Goal: Task Accomplishment & Management: Use online tool/utility

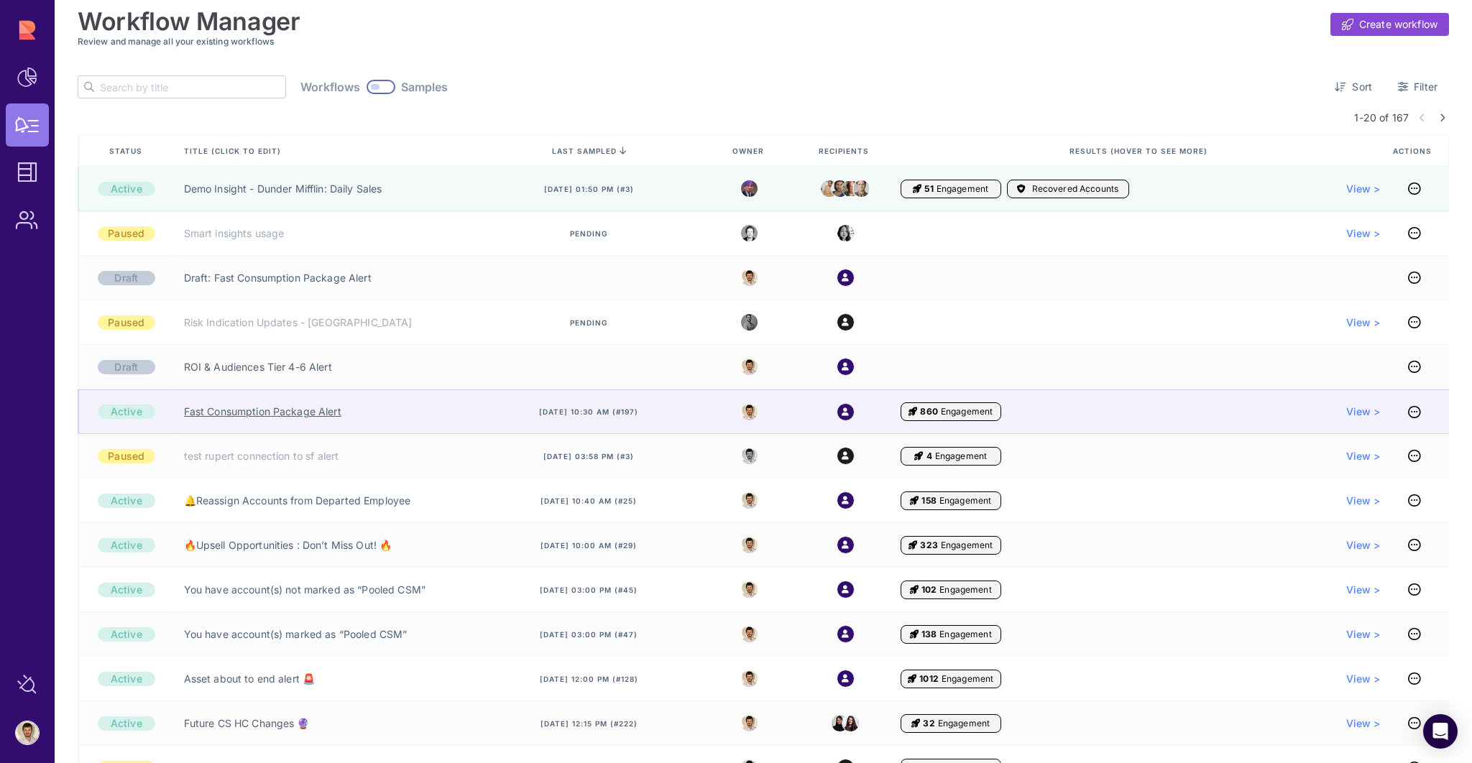
click at [300, 414] on link "Fast Consumption Package Alert" at bounding box center [262, 412] width 157 height 14
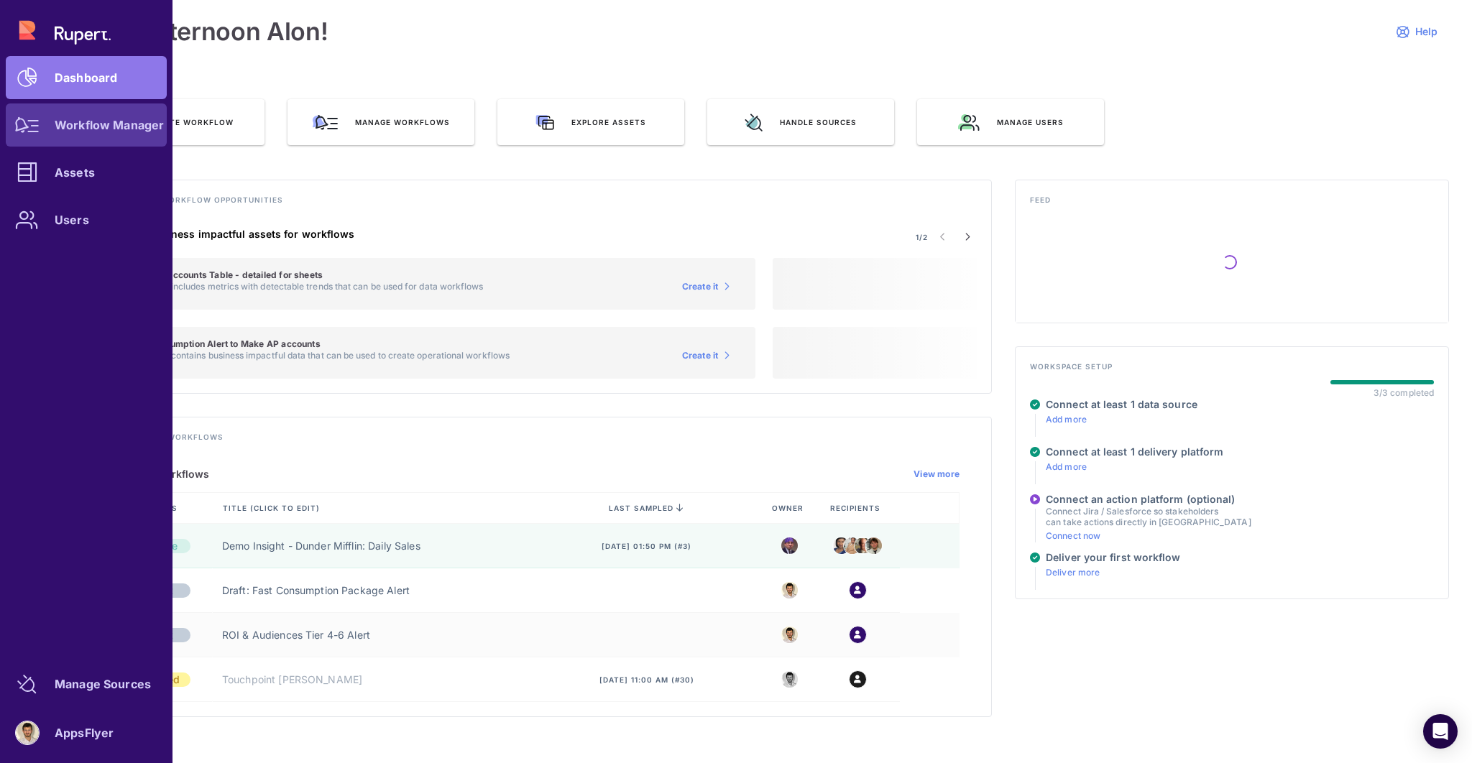
click at [41, 126] on div at bounding box center [27, 124] width 43 height 43
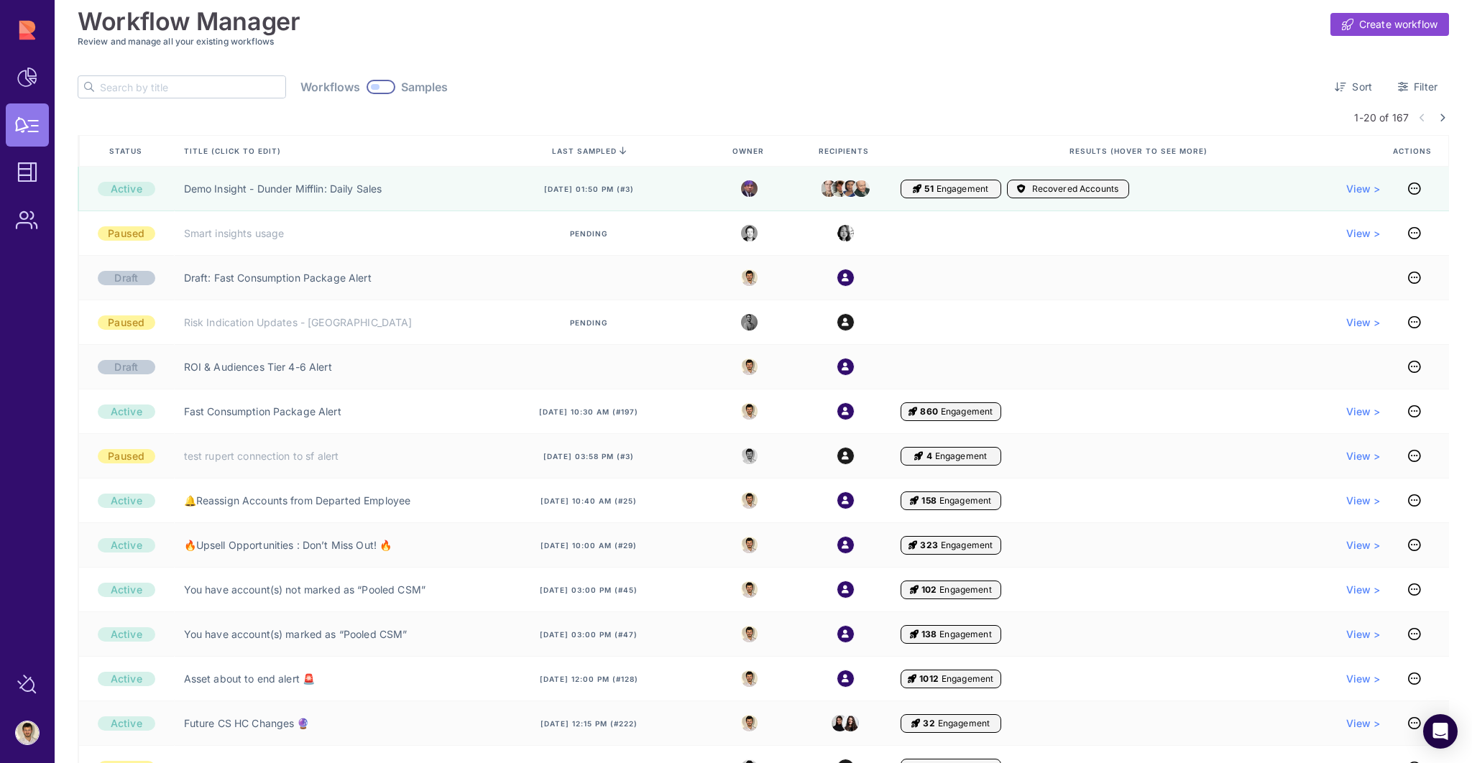
click at [130, 152] on span "Status" at bounding box center [127, 151] width 36 height 10
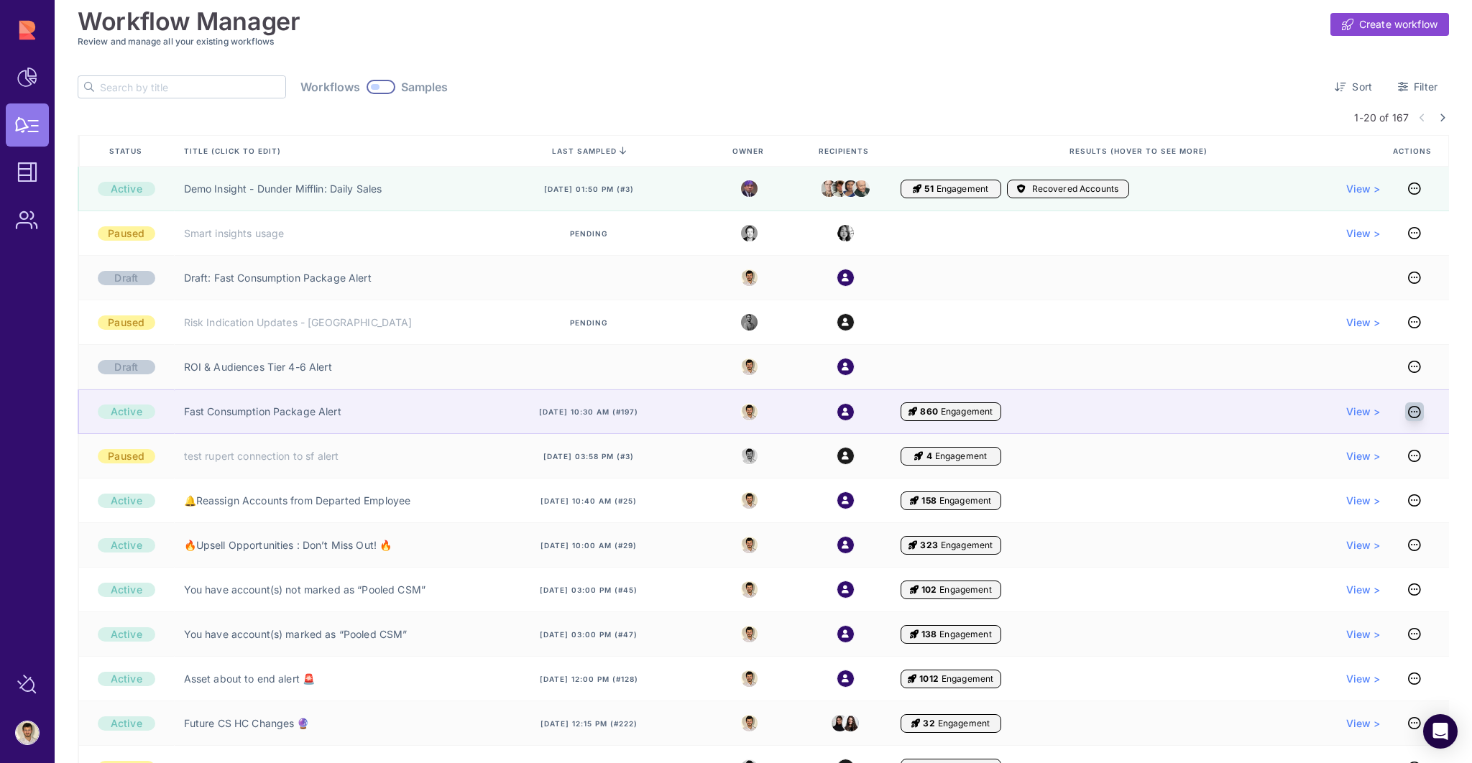
click at [1410, 412] on icon at bounding box center [1414, 412] width 13 height 1
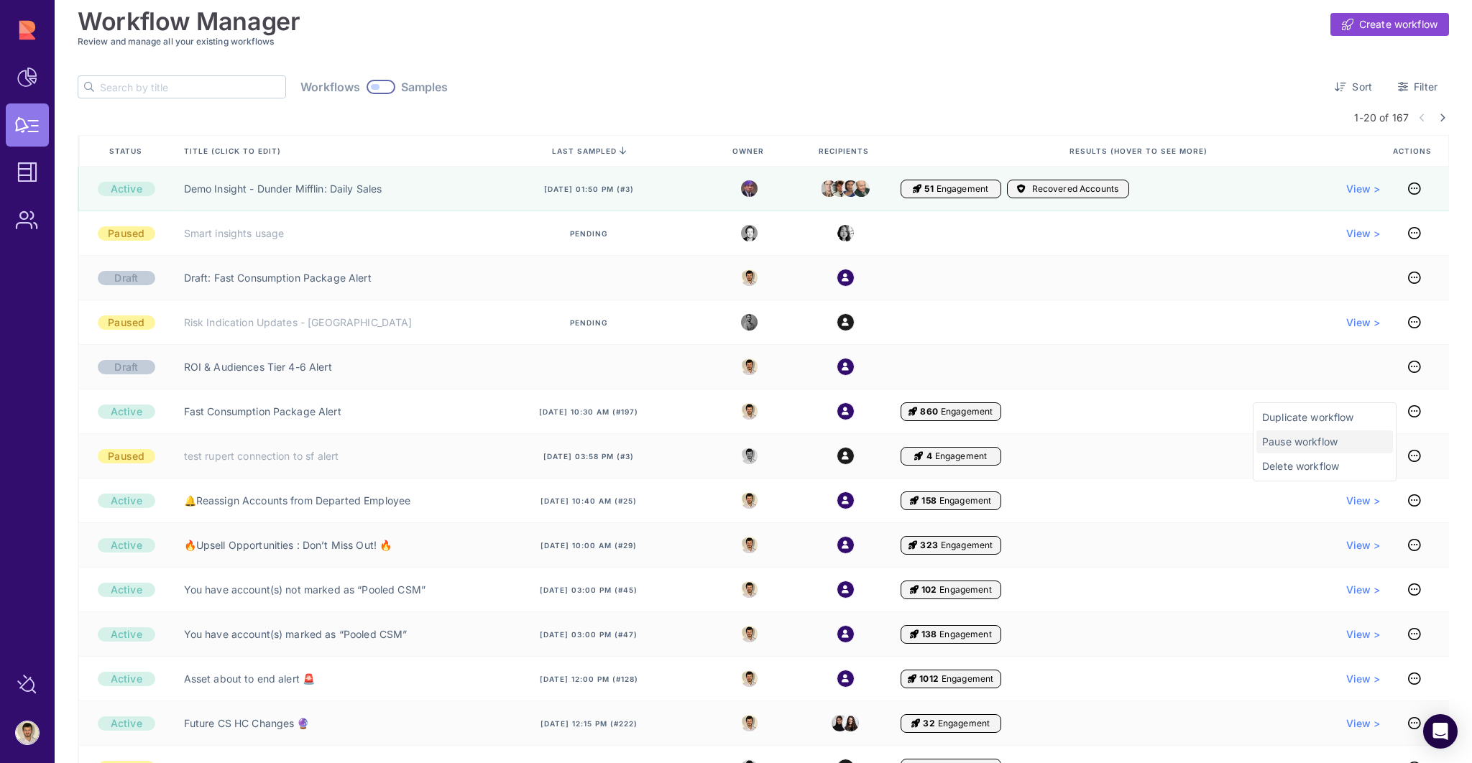
click at [1302, 438] on span "Pause workflow" at bounding box center [1324, 442] width 125 height 14
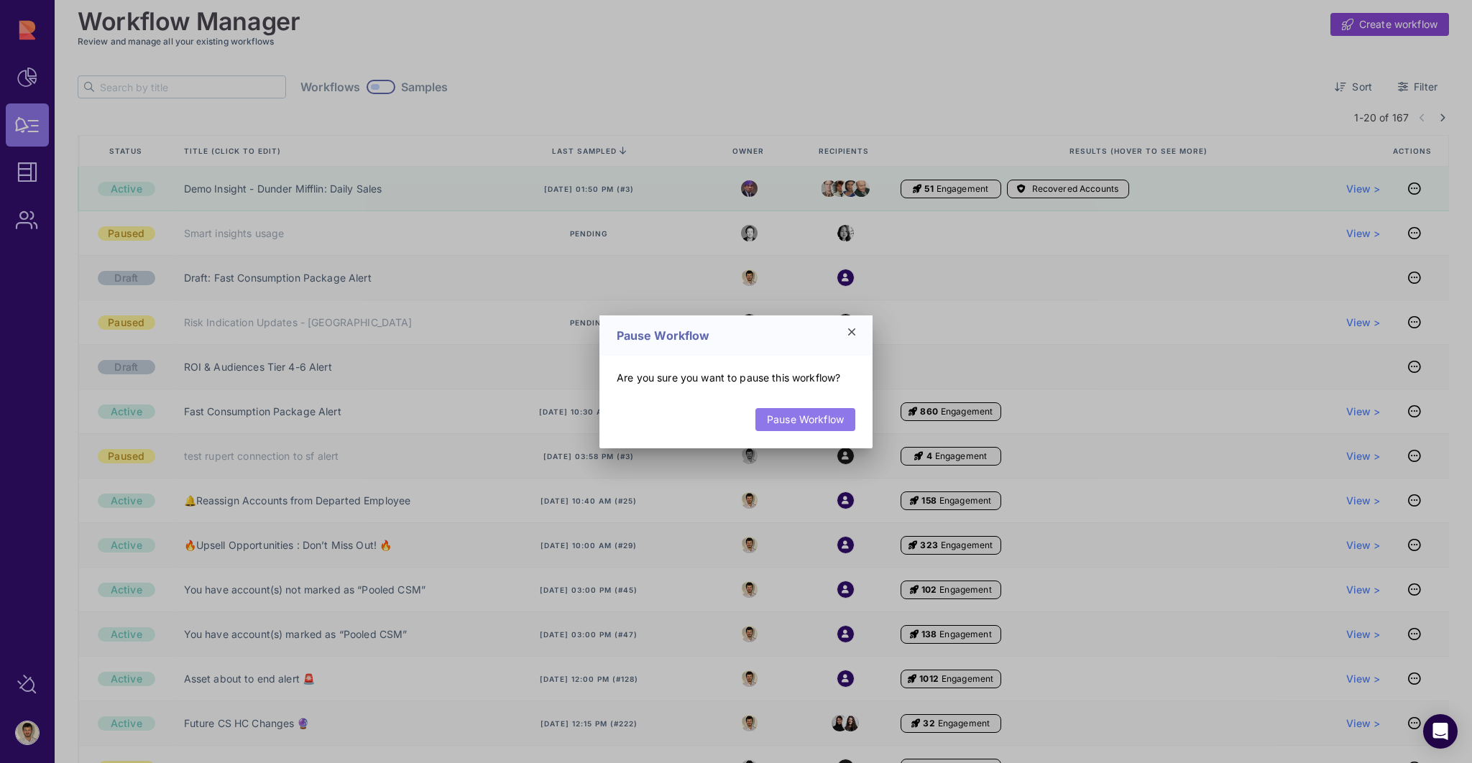
click at [791, 420] on link "Pause Workflow" at bounding box center [805, 419] width 100 height 23
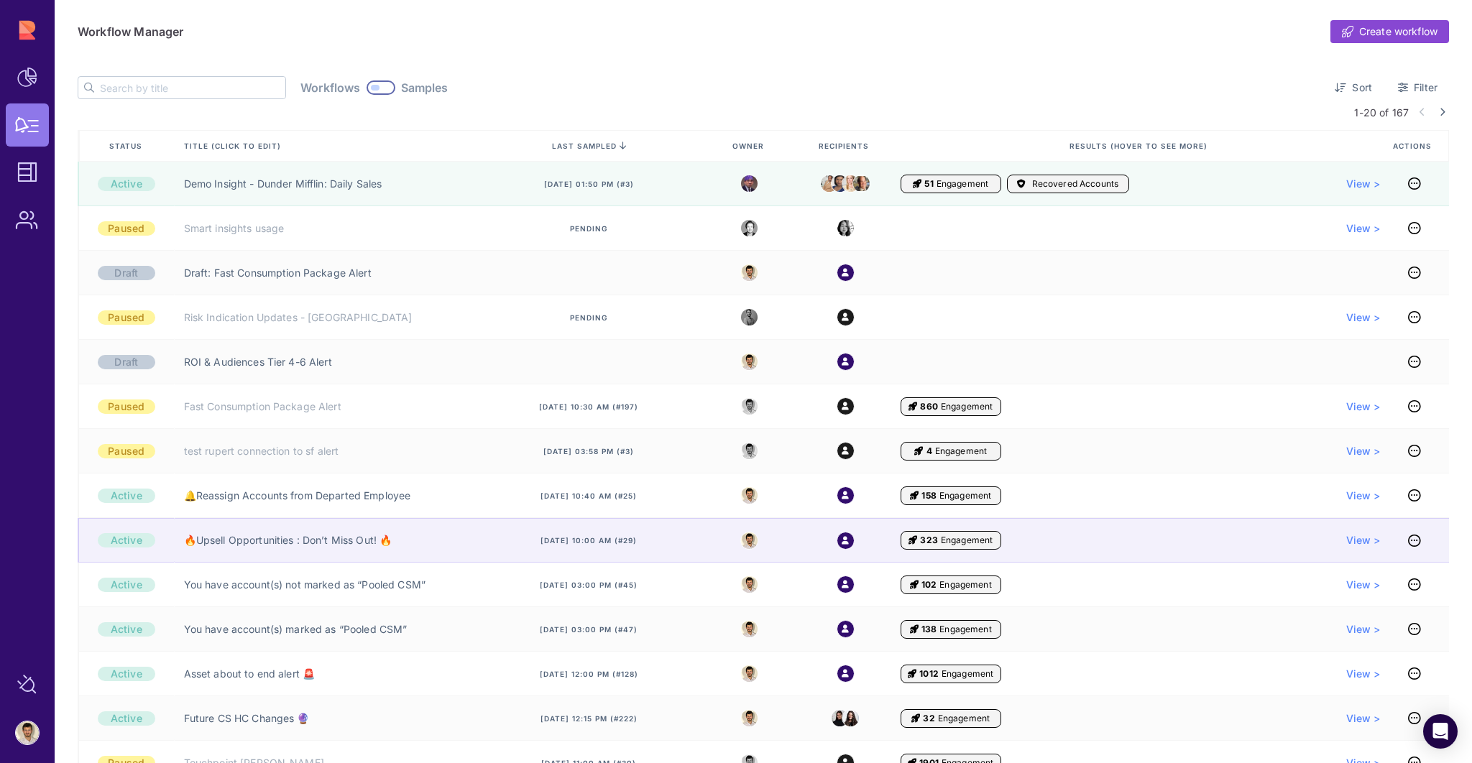
scroll to position [68, 0]
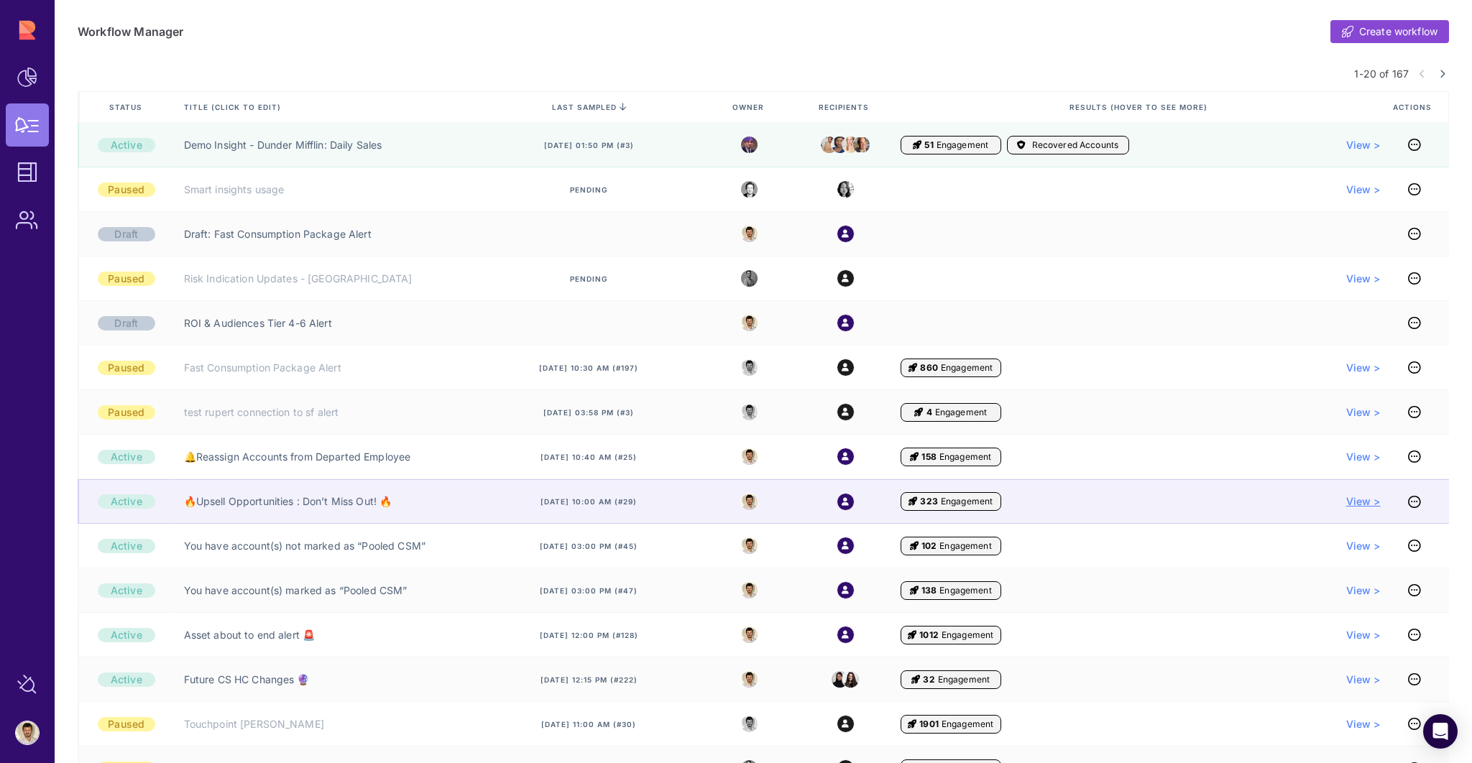
click at [1360, 504] on span "View >" at bounding box center [1363, 501] width 34 height 14
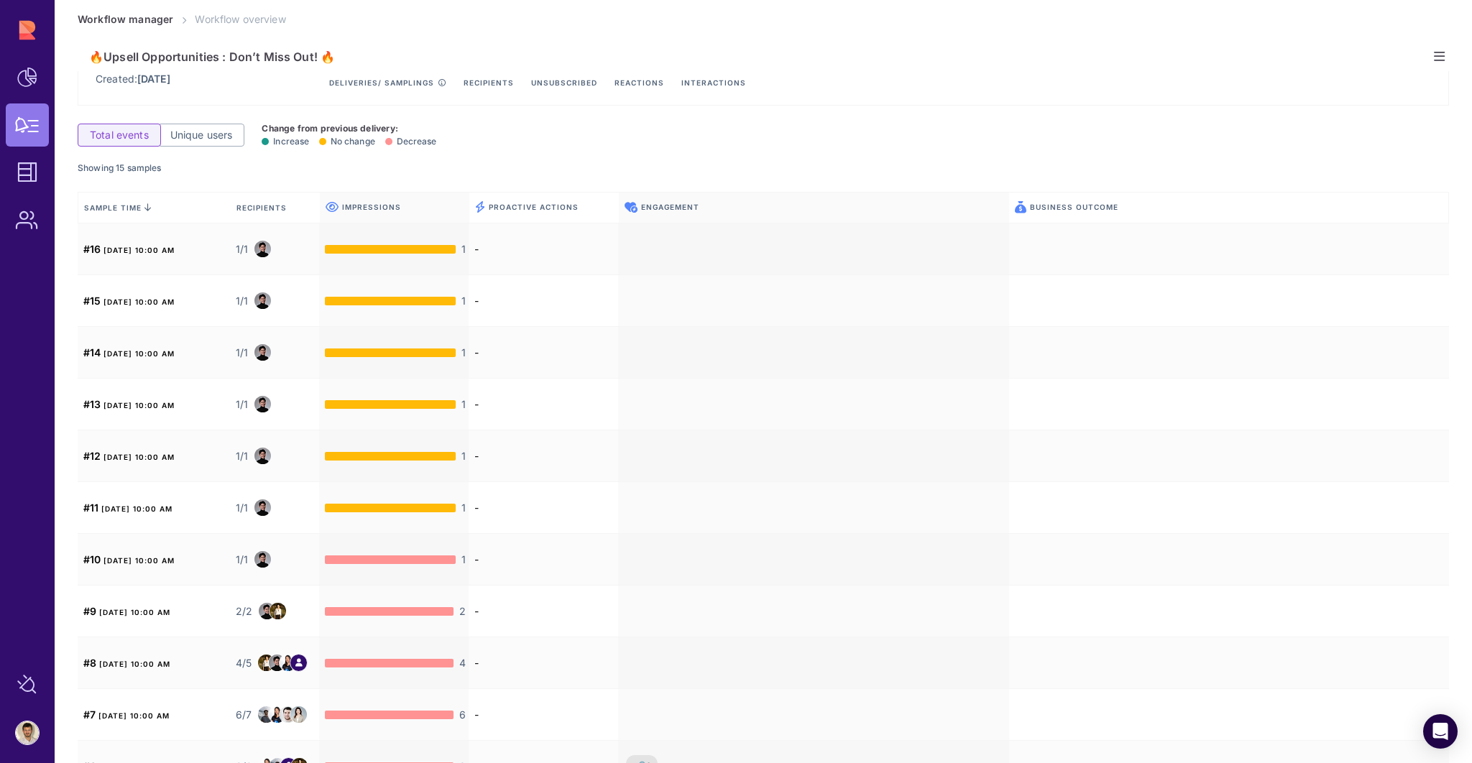
scroll to position [46, 0]
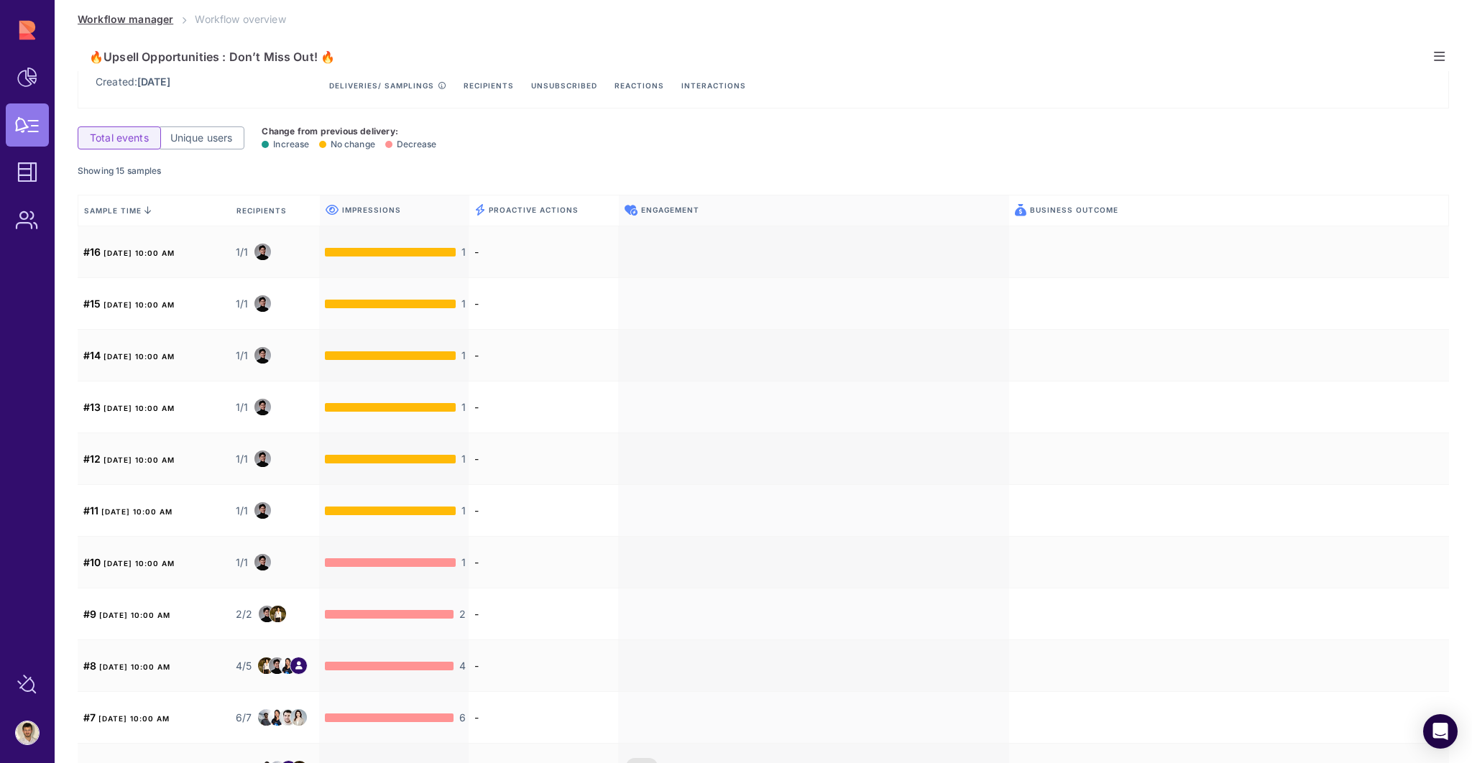
click at [150, 17] on link "Workflow manager" at bounding box center [126, 19] width 96 height 12
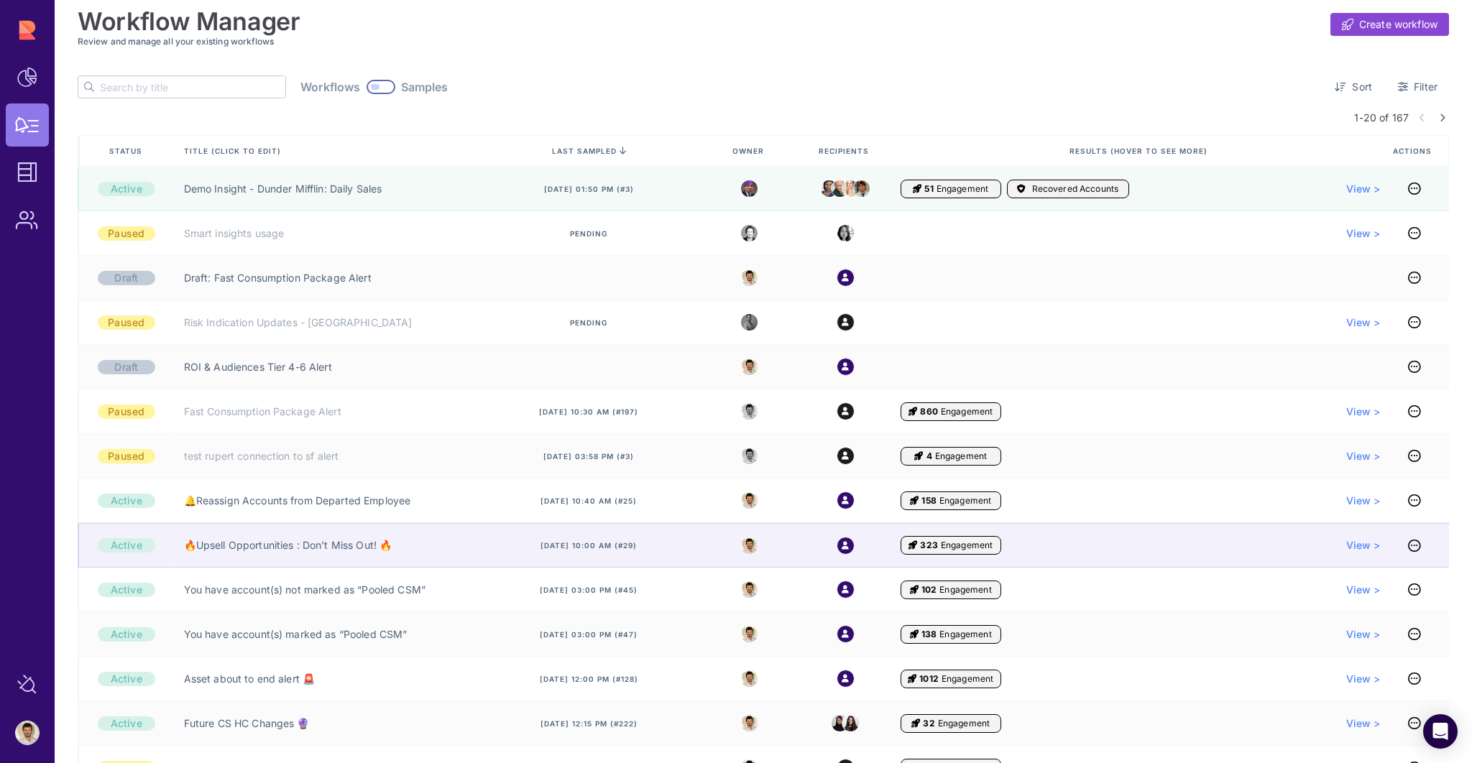
click at [1420, 542] on div at bounding box center [1414, 545] width 68 height 45
click at [1415, 545] on icon at bounding box center [1414, 545] width 13 height 1
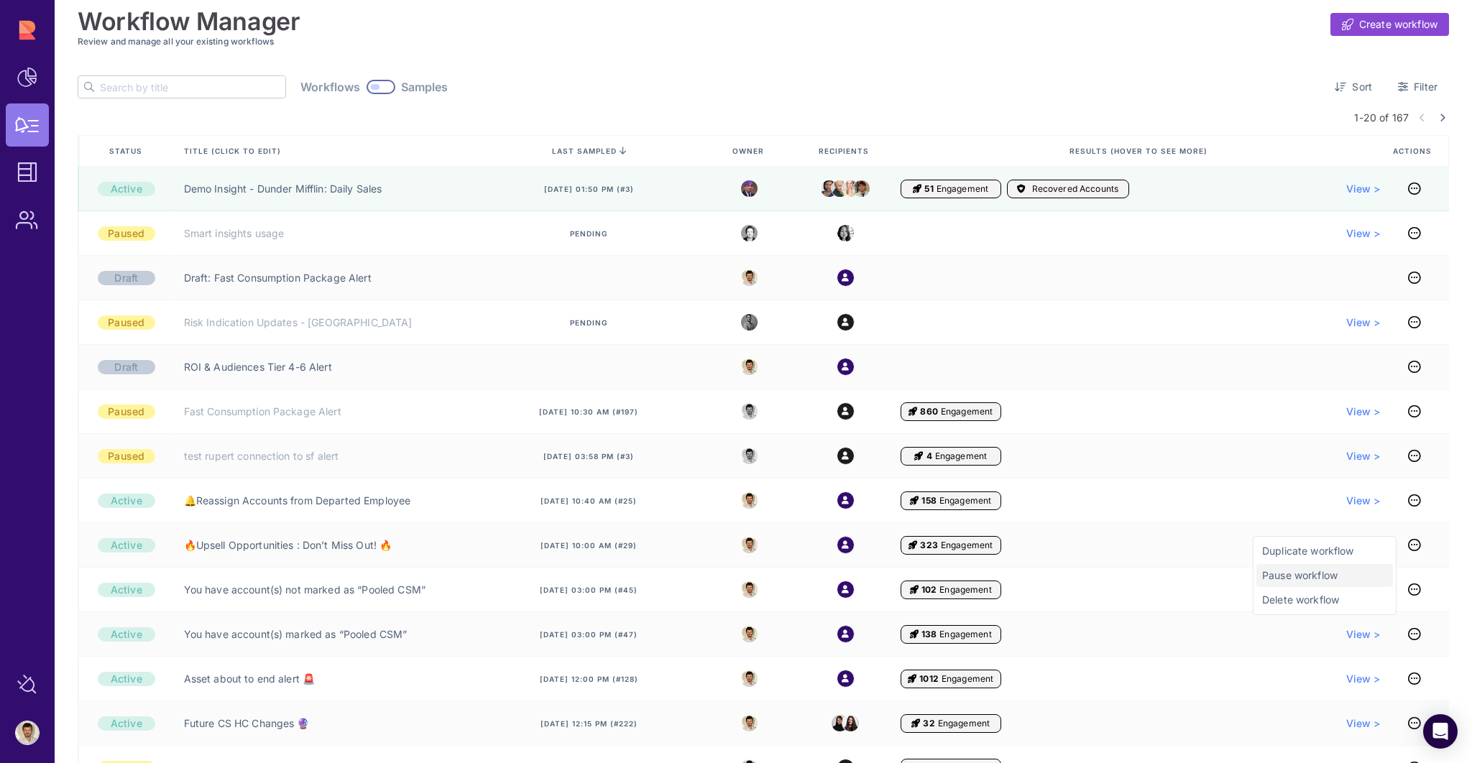
click at [1303, 574] on span "Pause workflow" at bounding box center [1324, 575] width 125 height 14
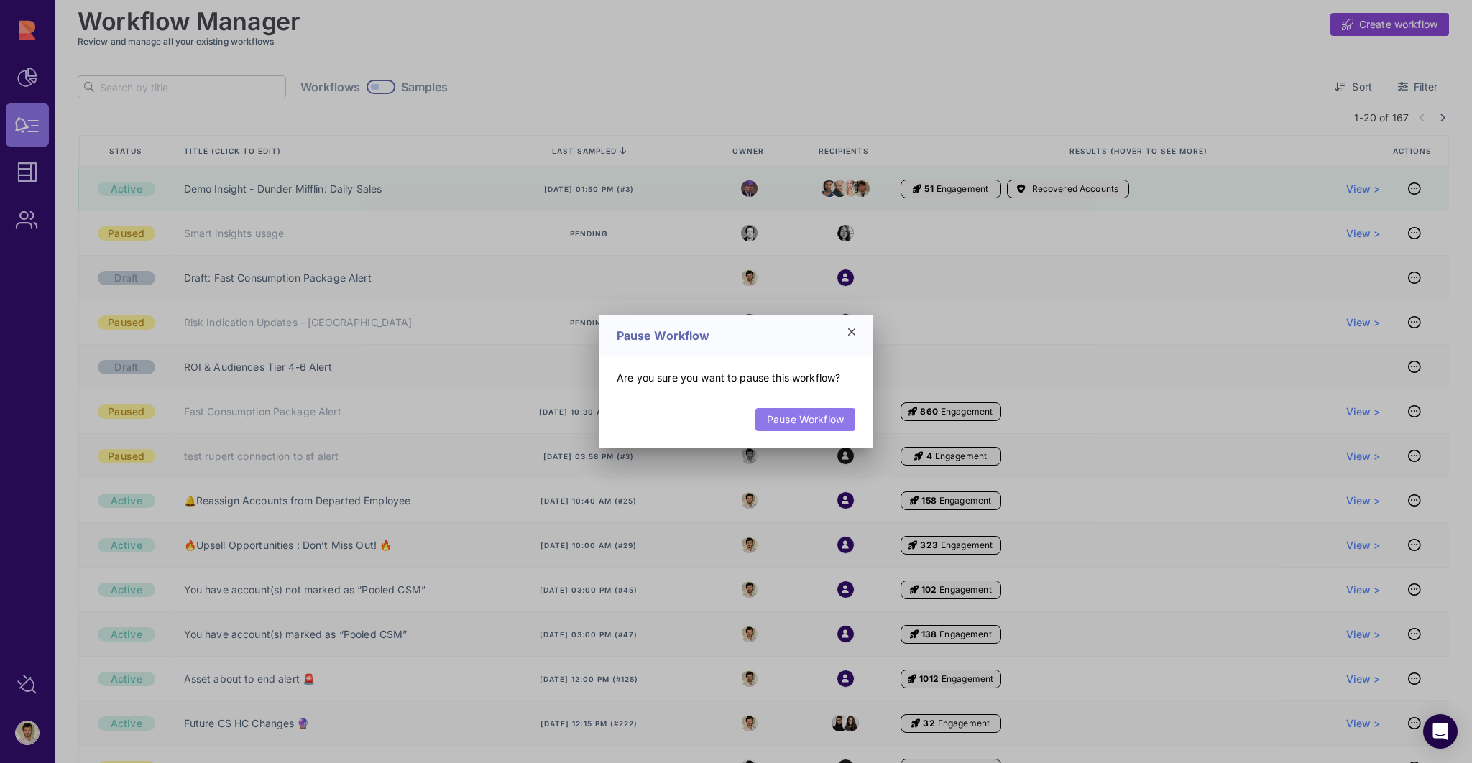
click at [843, 420] on link "Pause Workflow" at bounding box center [805, 419] width 100 height 23
